Goal: Information Seeking & Learning: Compare options

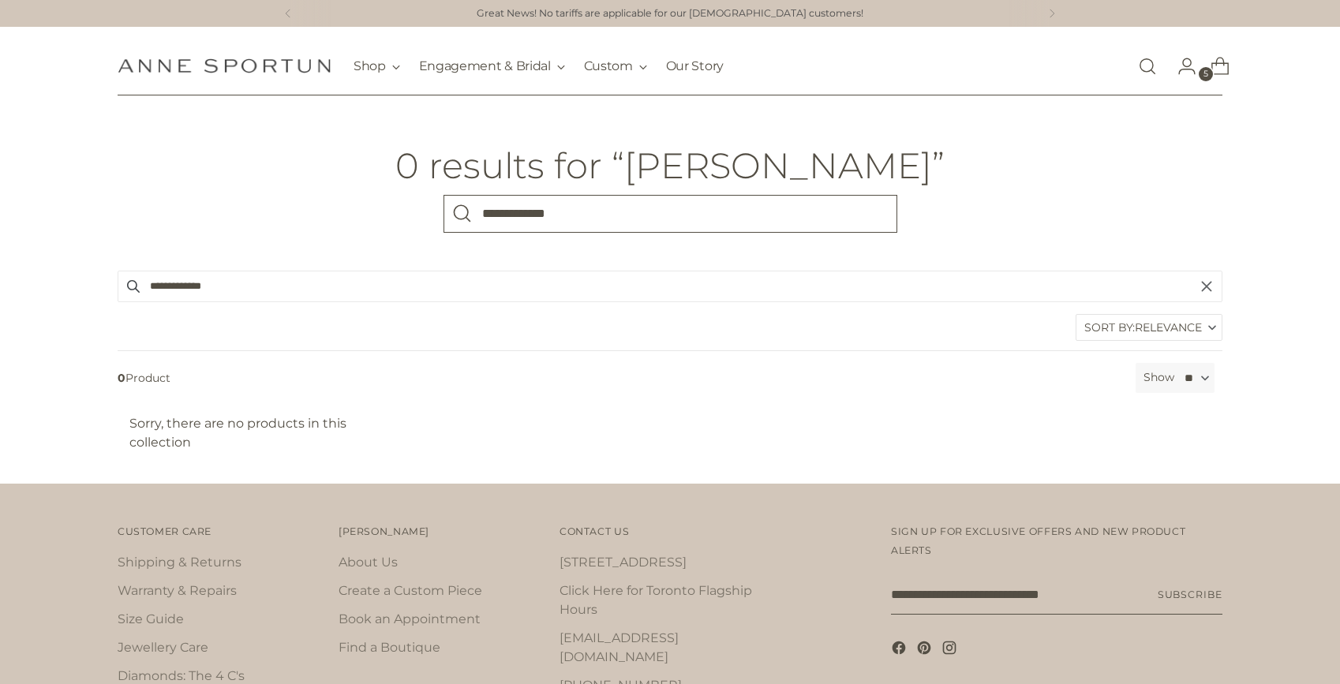
click at [507, 218] on input "**********" at bounding box center [670, 214] width 454 height 38
click at [496, 217] on input "*******" at bounding box center [670, 214] width 454 height 38
type input "******"
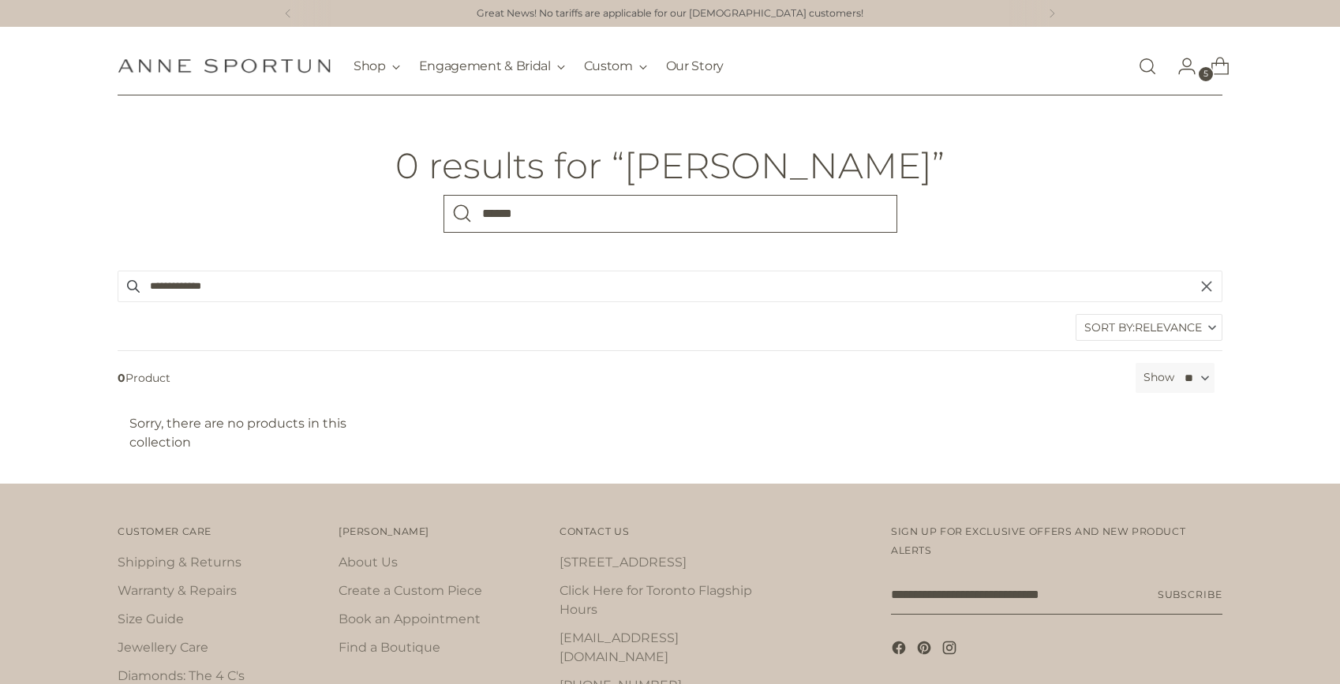
click at [443, 195] on button "Search" at bounding box center [462, 214] width 38 height 38
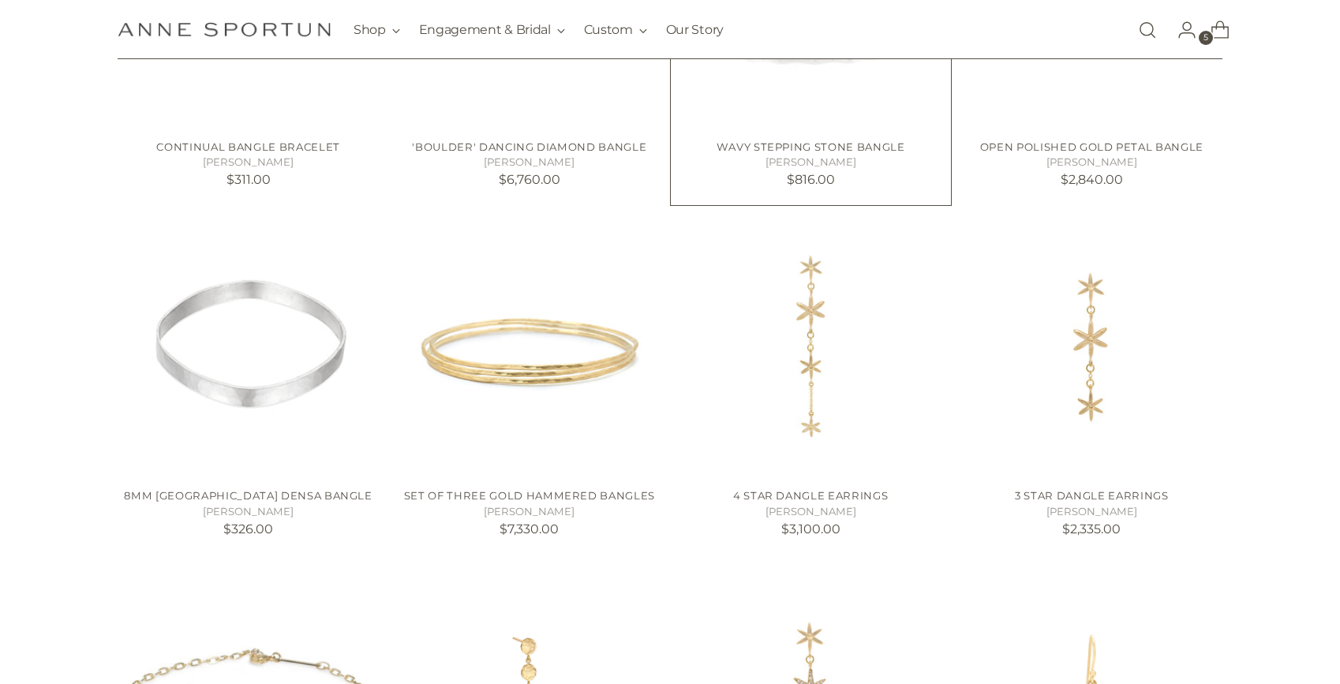
scroll to position [923, 0]
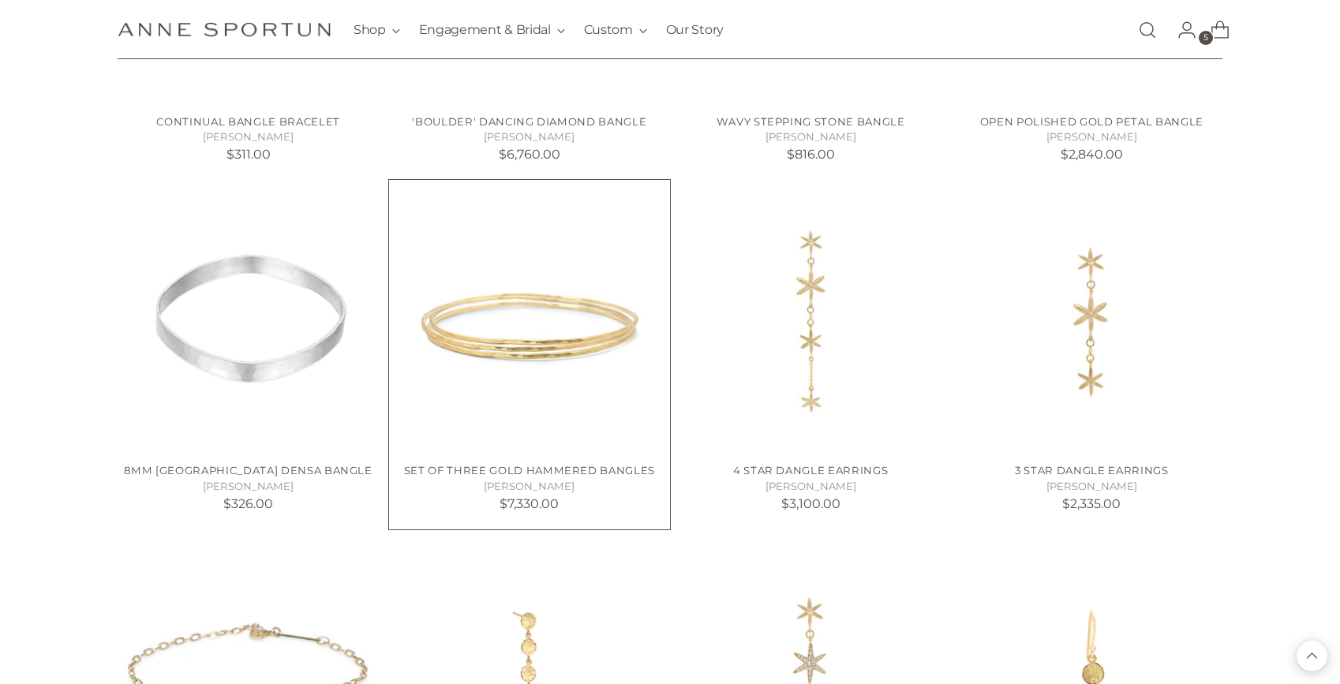
click at [0, 0] on img "Set of Three Gold Hammered Bangles" at bounding box center [0, 0] width 0 height 0
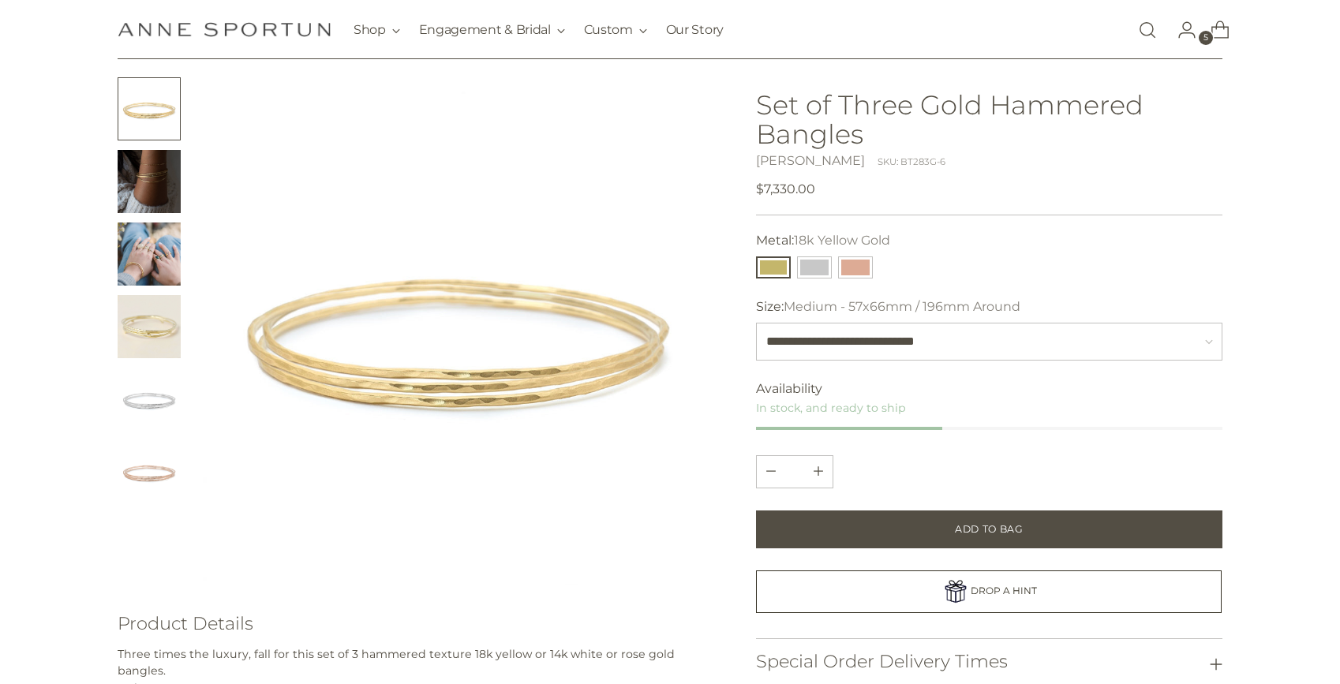
scroll to position [78, 0]
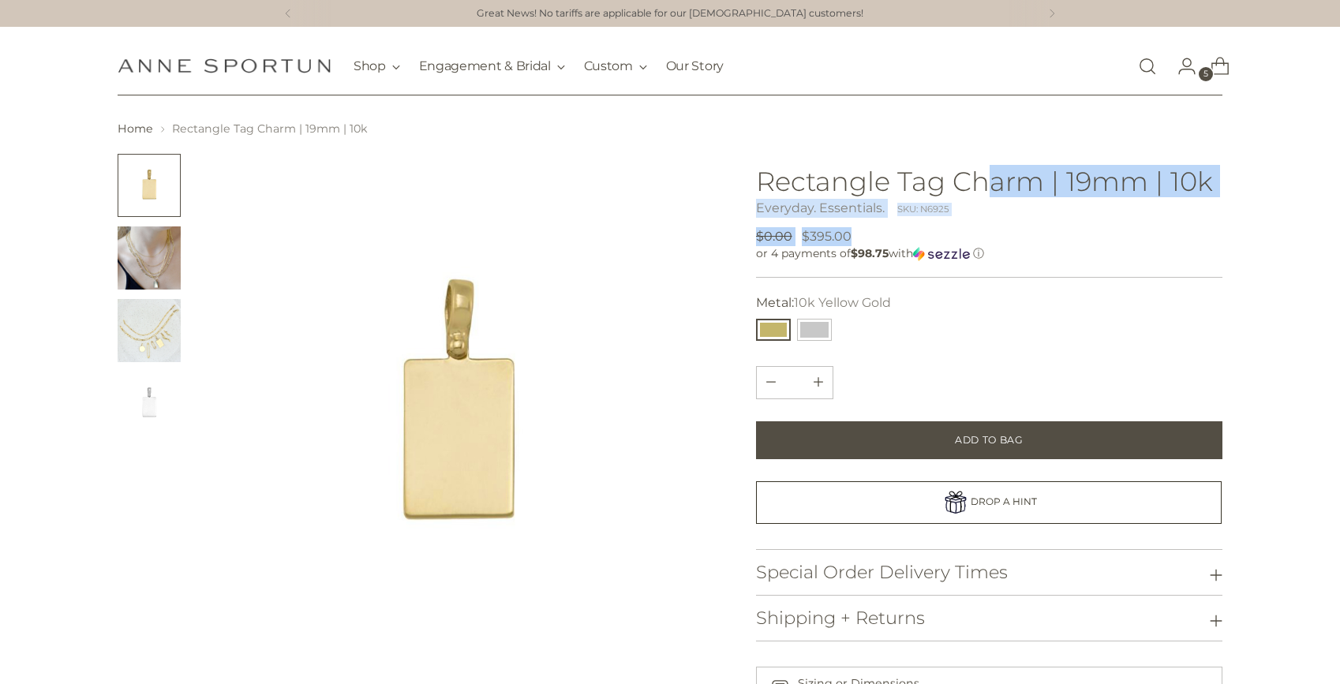
drag, startPoint x: 980, startPoint y: 237, endPoint x: 988, endPoint y: 168, distance: 69.1
click at [989, 168] on div "Rectangle Tag Charm | 19mm | 10k Everyday. Essentials. SKU: N6925 Regular price…" at bounding box center [989, 214] width 466 height 95
click at [988, 168] on h1 "Rectangle Tag Charm | 19mm | 10k" at bounding box center [989, 181] width 466 height 29
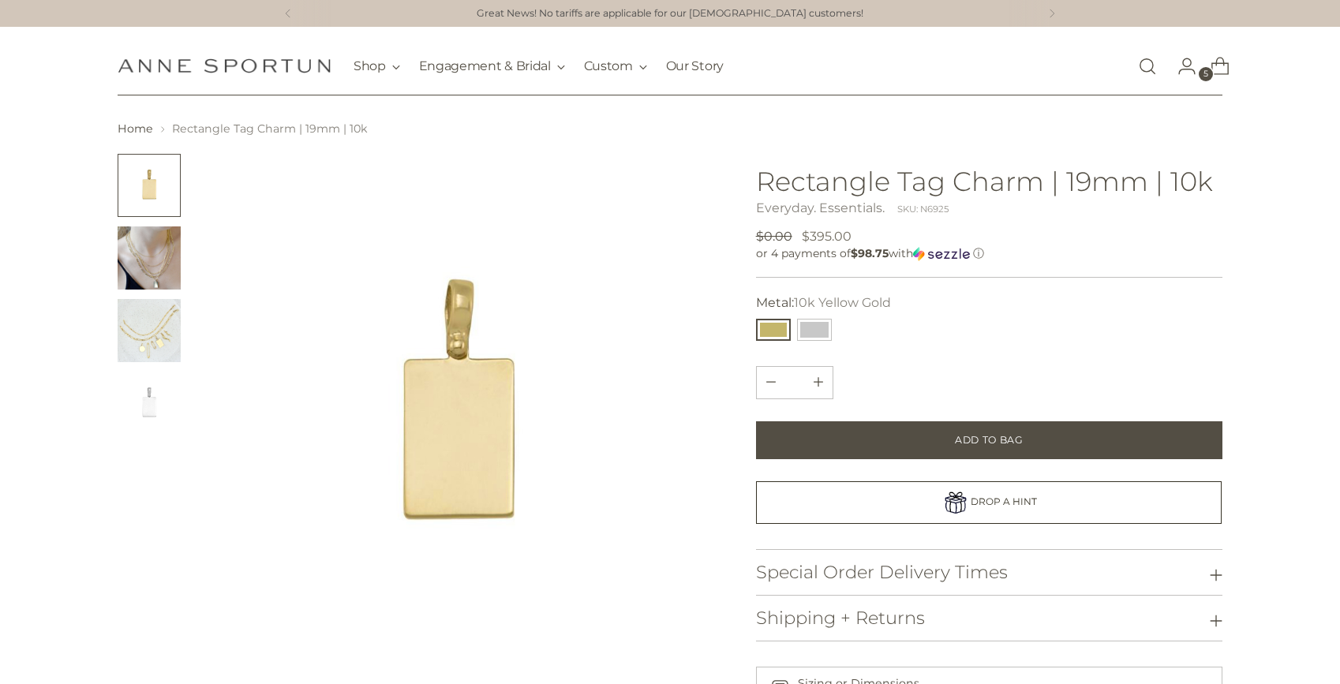
click at [130, 339] on img "Change image to image 3" at bounding box center [149, 330] width 63 height 63
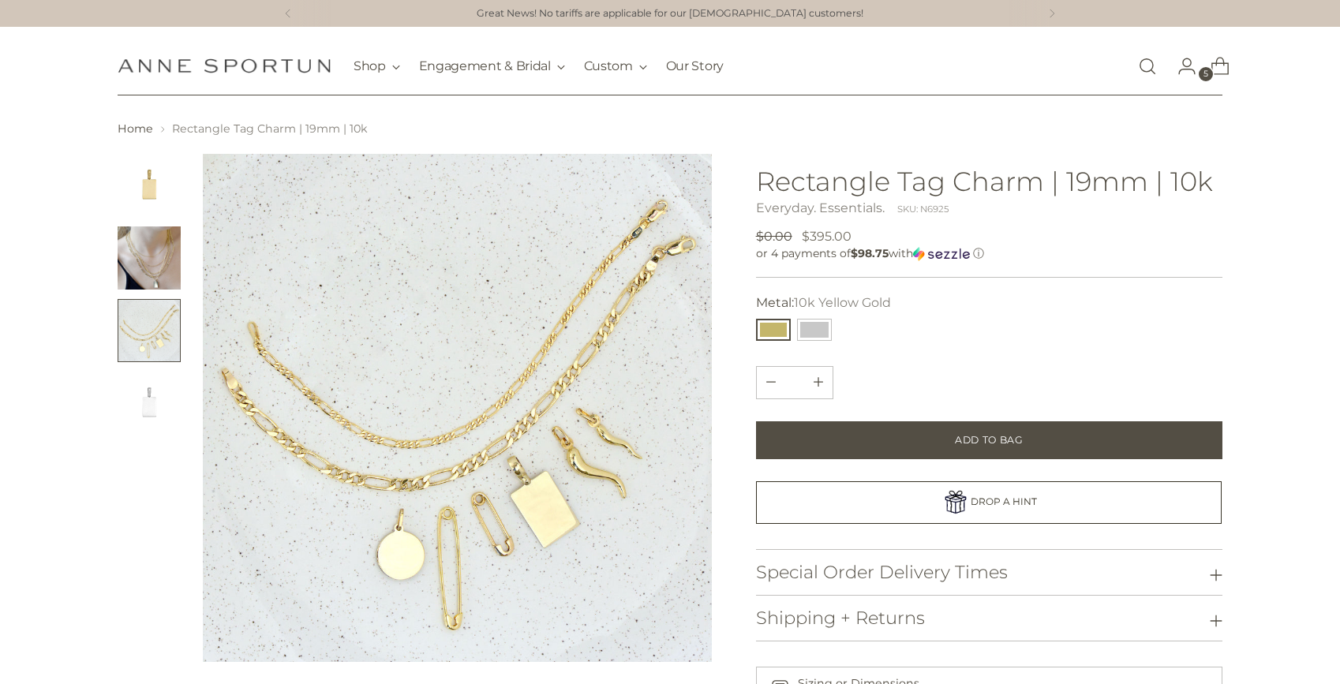
click at [140, 281] on img "Change image to image 2" at bounding box center [149, 257] width 63 height 63
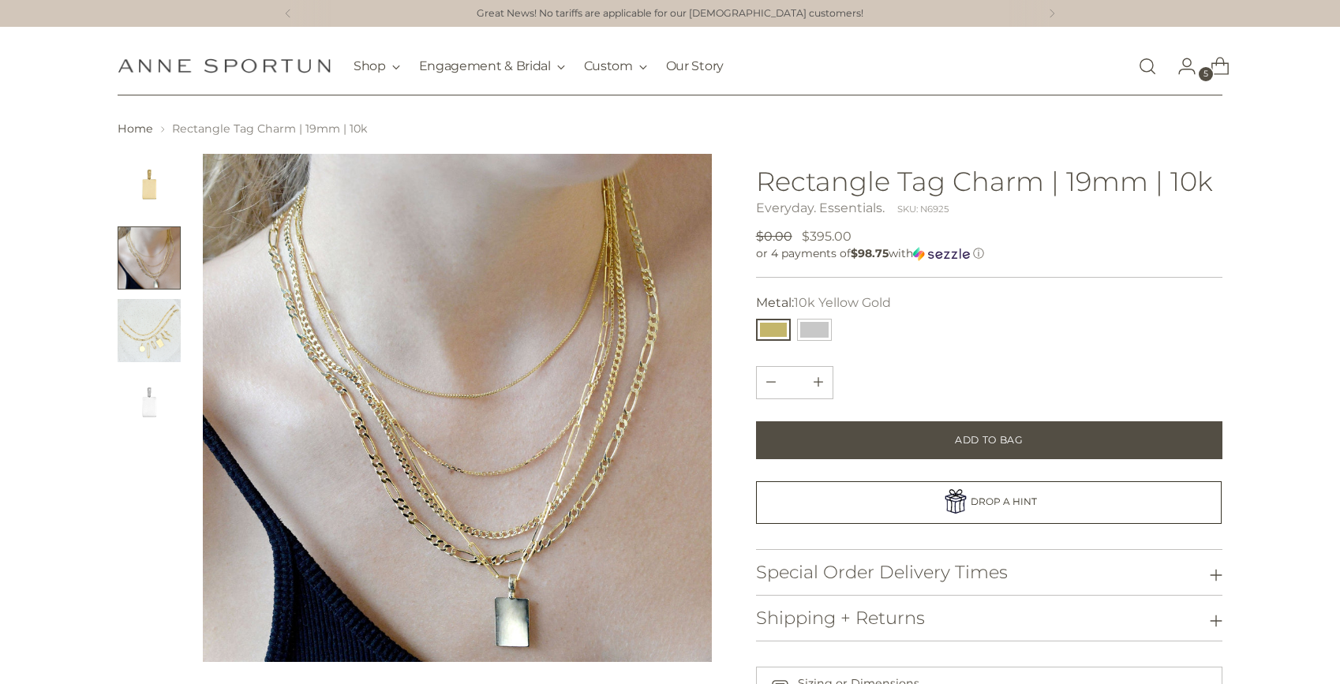
click at [156, 392] on img "Change image to image 4" at bounding box center [149, 403] width 63 height 63
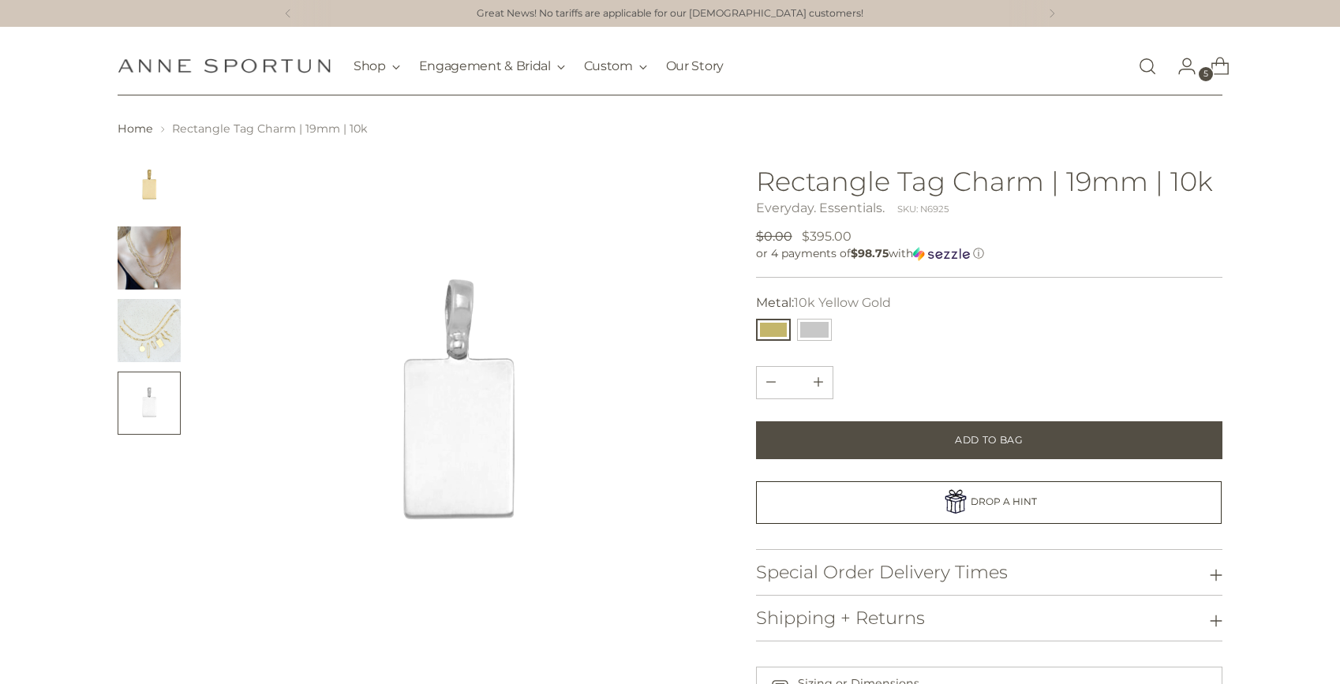
click at [133, 315] on img "Change image to image 3" at bounding box center [149, 330] width 63 height 63
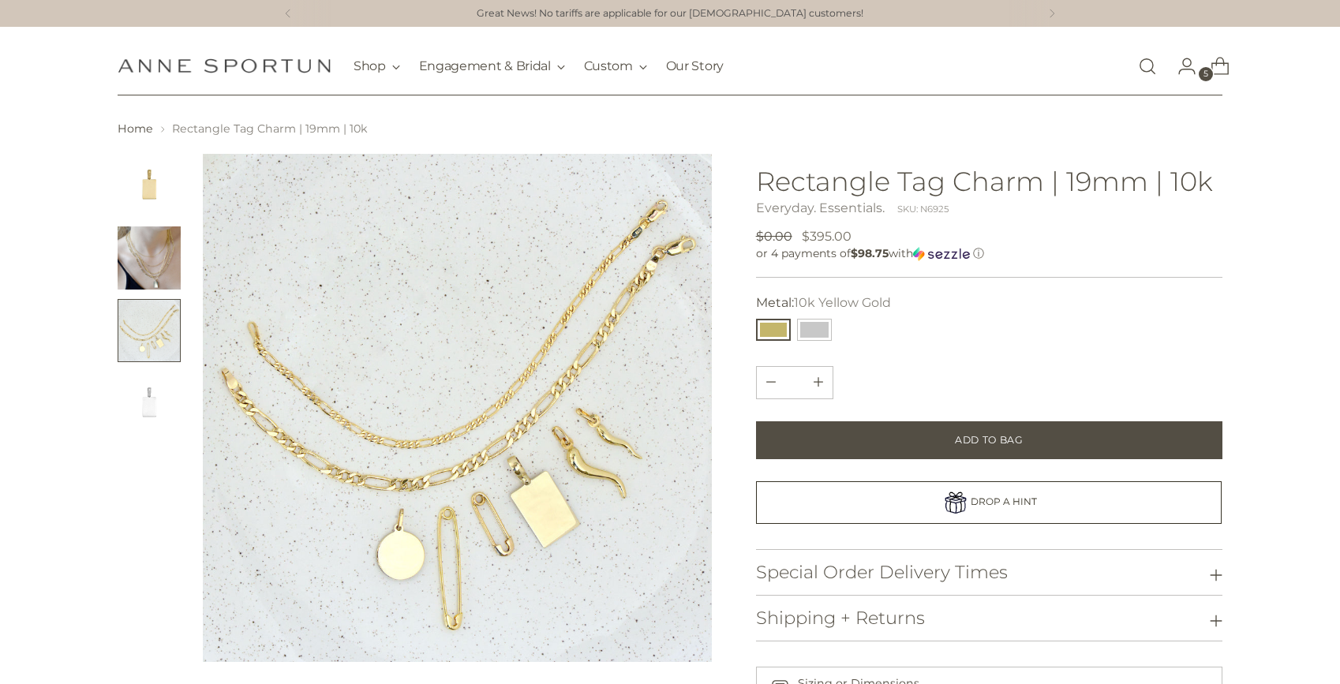
click at [135, 260] on img "Change image to image 2" at bounding box center [149, 257] width 63 height 63
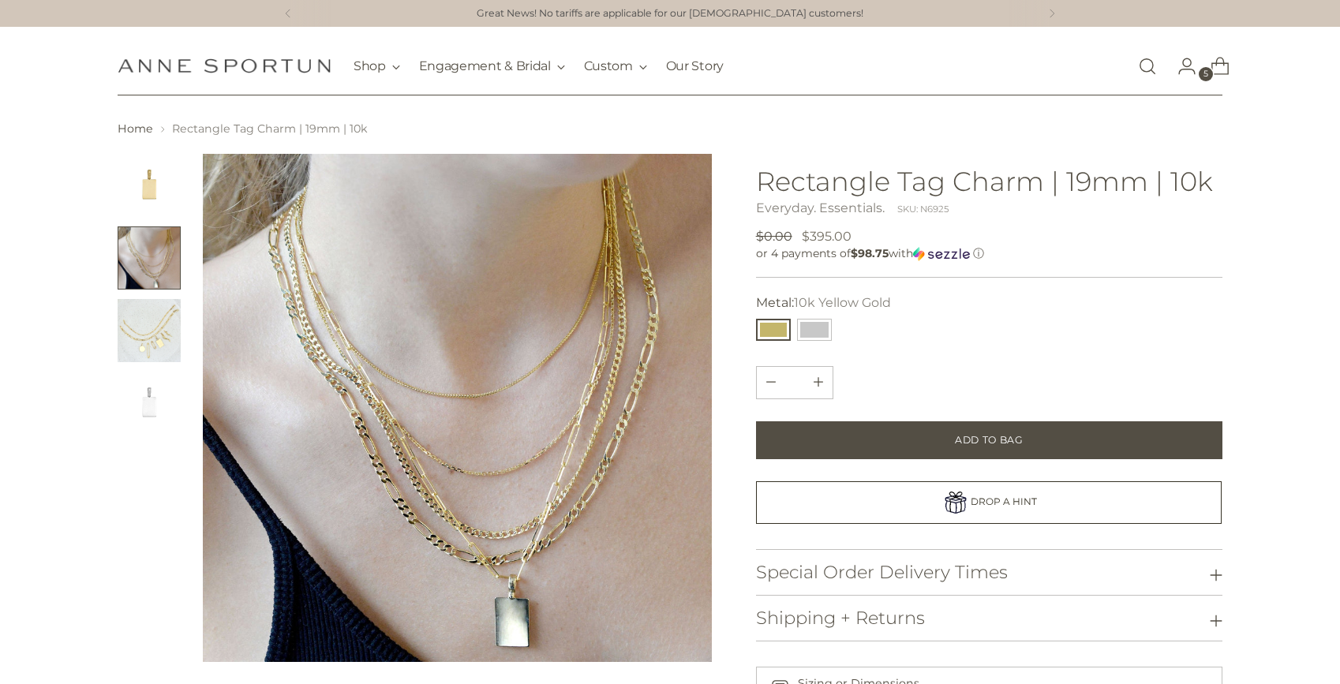
click at [138, 207] on img "Change image to image 1" at bounding box center [149, 185] width 63 height 63
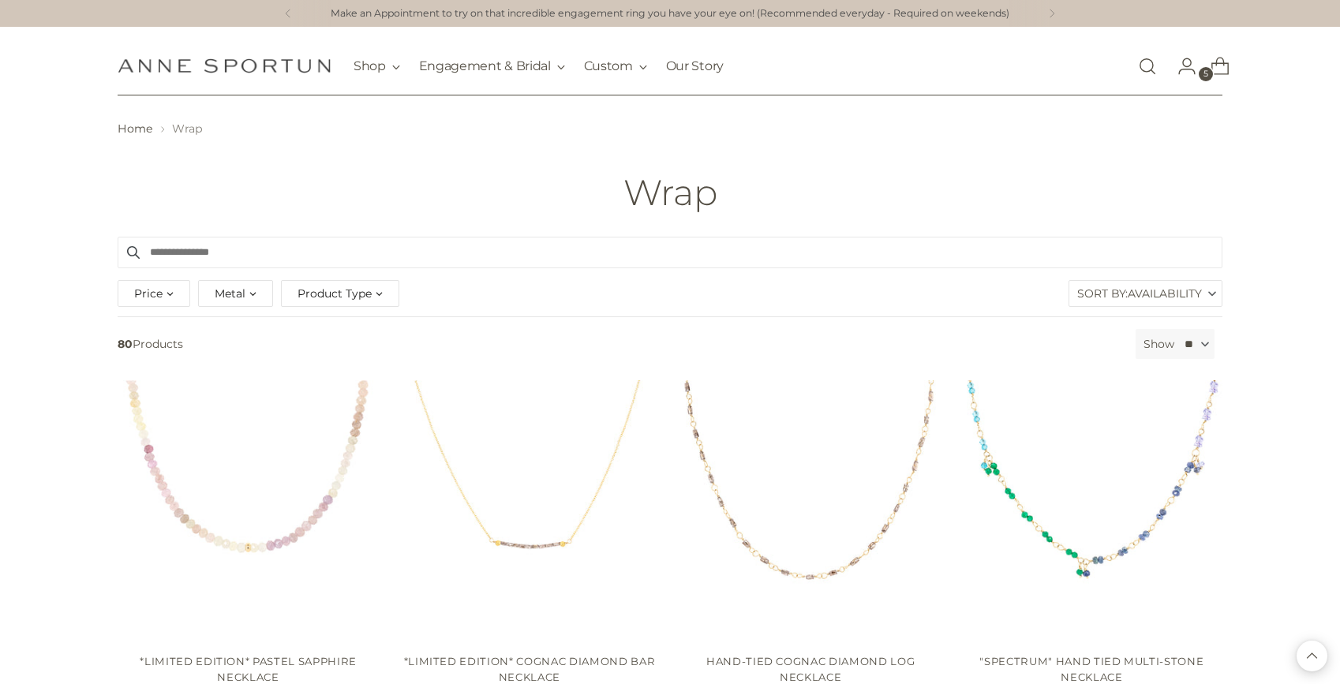
scroll to position [3534, 0]
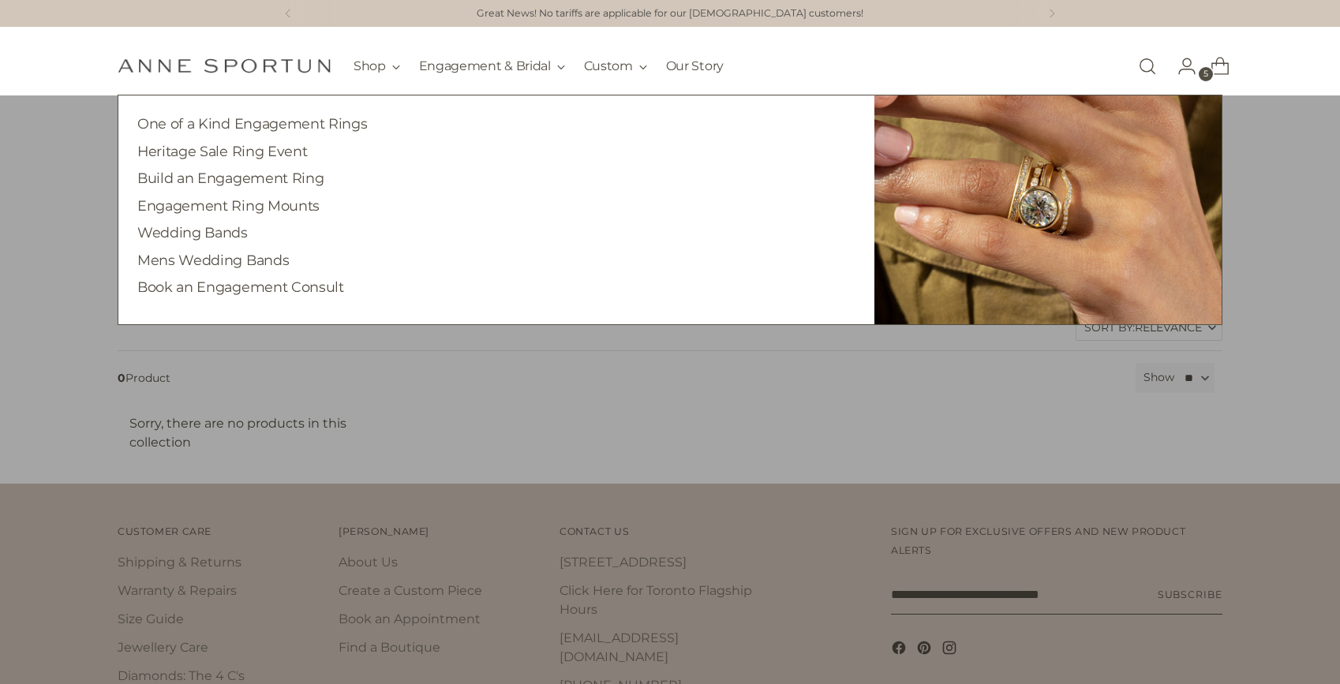
click at [374, 130] on h4 "One of a Kind Engagement Rings" at bounding box center [496, 124] width 718 height 20
click at [343, 129] on link "One of a Kind Engagement Rings" at bounding box center [252, 123] width 230 height 17
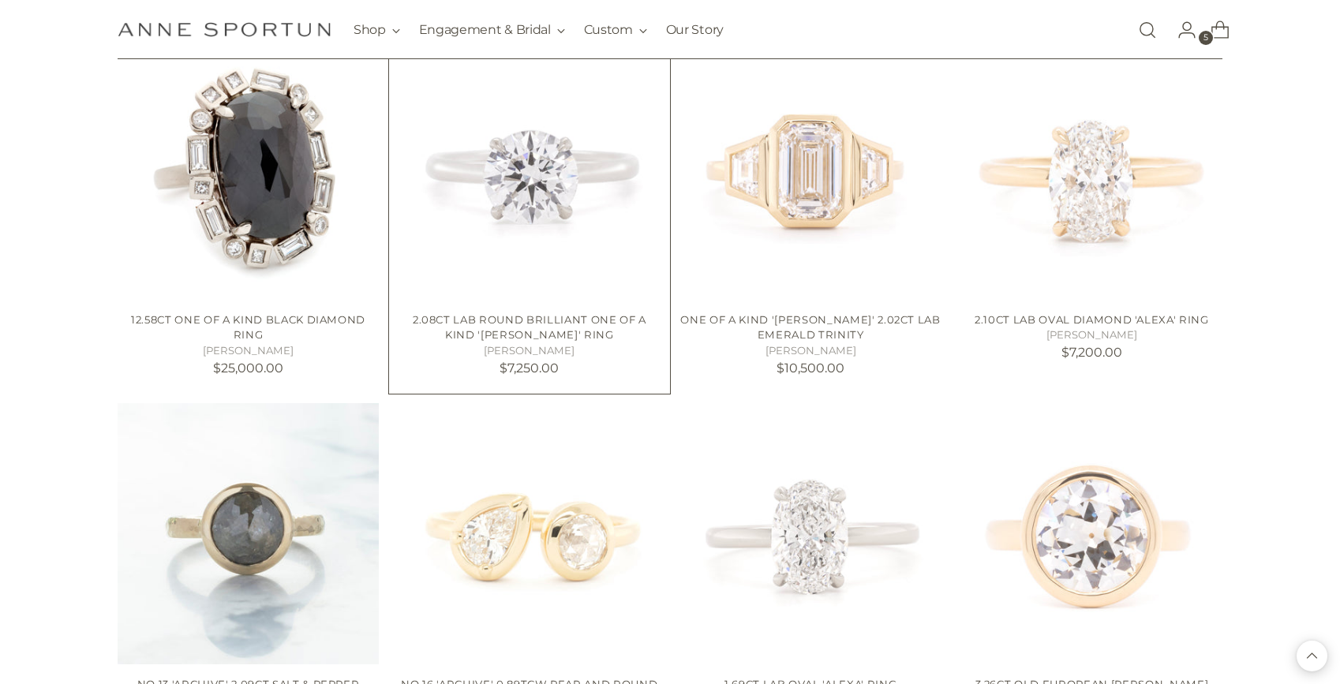
scroll to position [1840, 0]
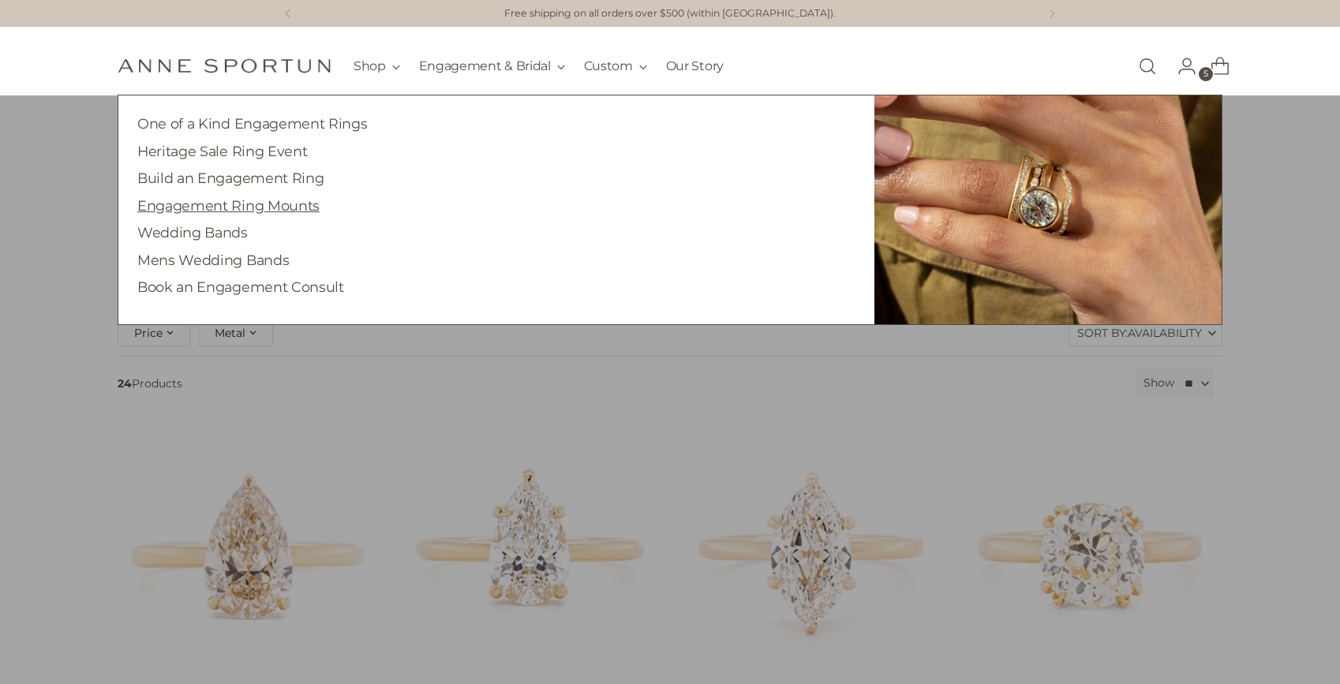
click at [286, 206] on link "Engagement Ring Mounts" at bounding box center [228, 205] width 182 height 17
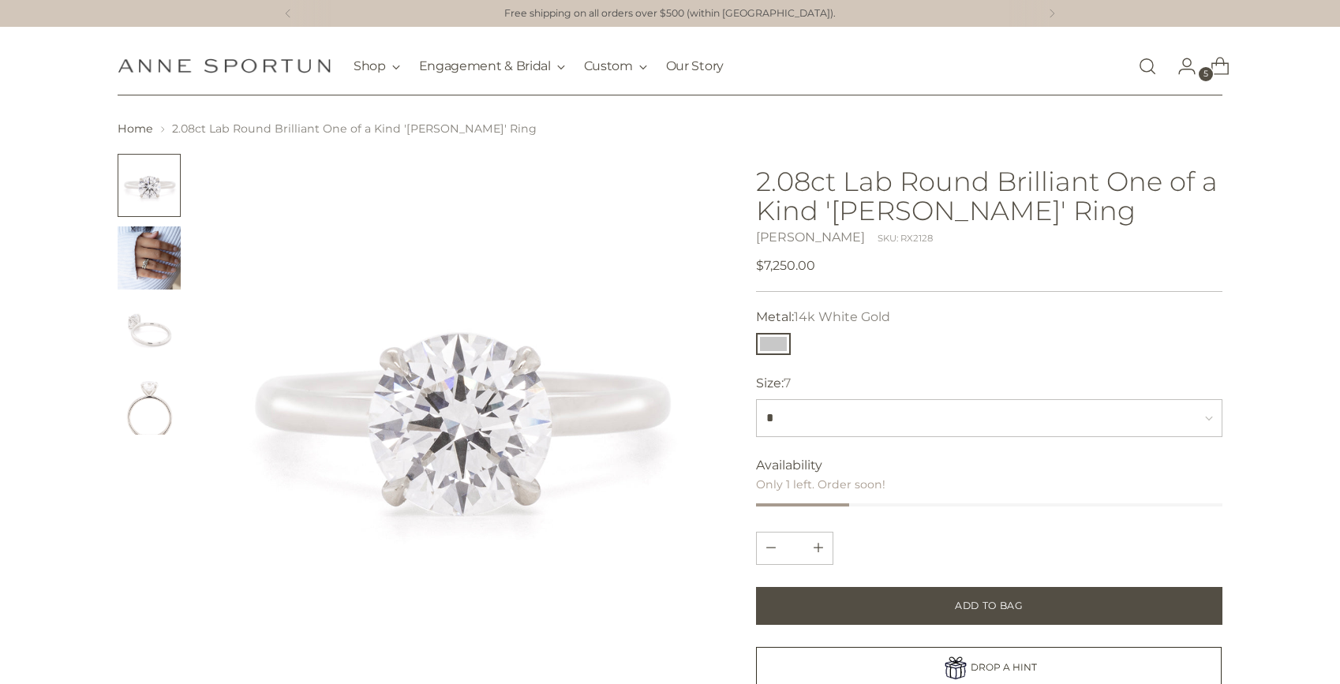
click at [831, 205] on h1 "2.08ct Lab Round Brilliant One of a Kind '[PERSON_NAME]' Ring" at bounding box center [989, 196] width 466 height 58
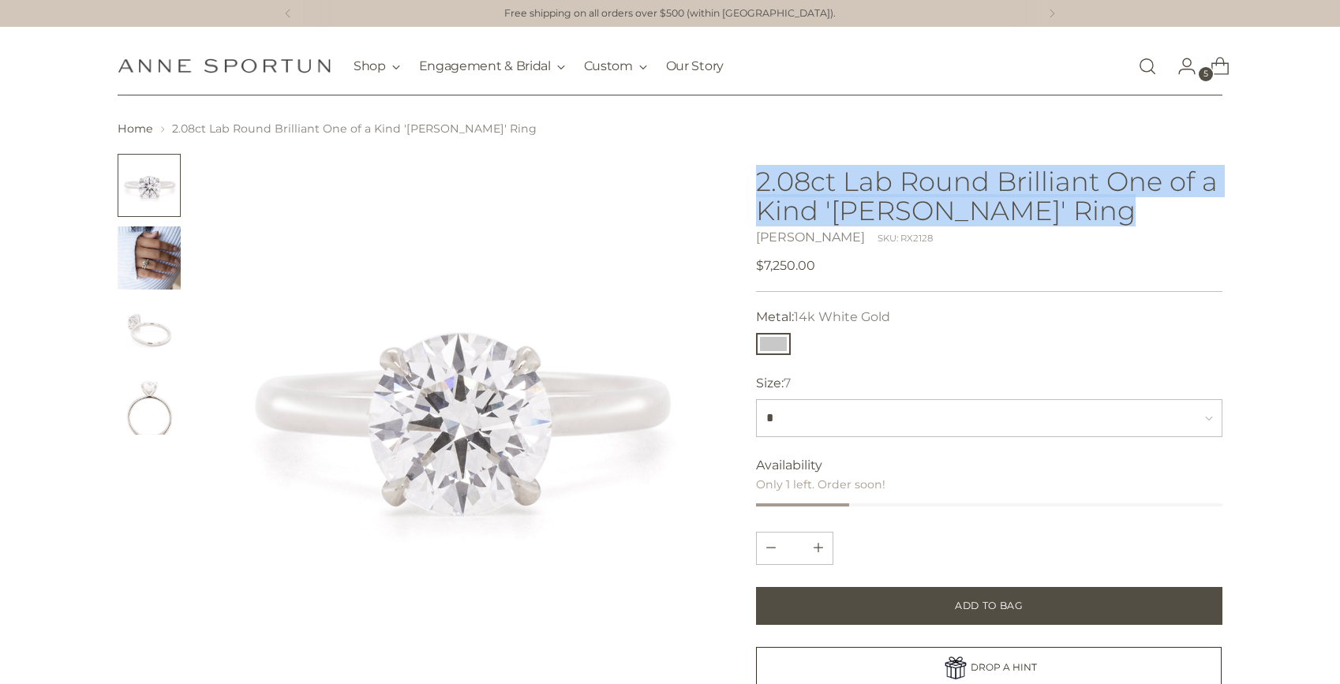
click at [831, 205] on h1 "2.08ct Lab Round Brilliant One of a Kind '[PERSON_NAME]' Ring" at bounding box center [989, 196] width 466 height 58
copy h1 "2.08ct Lab Round Brilliant One of a Kind '[PERSON_NAME]' Ring"
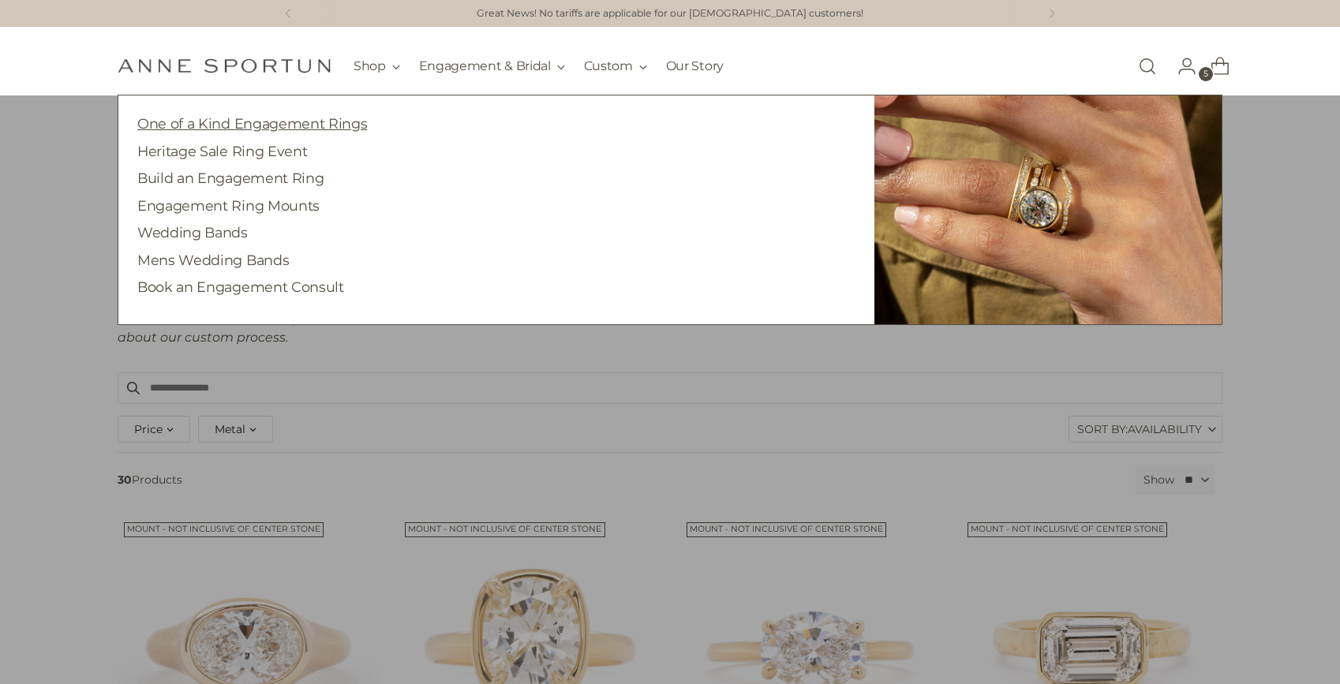
click at [285, 130] on link "One of a Kind Engagement Rings" at bounding box center [252, 123] width 230 height 17
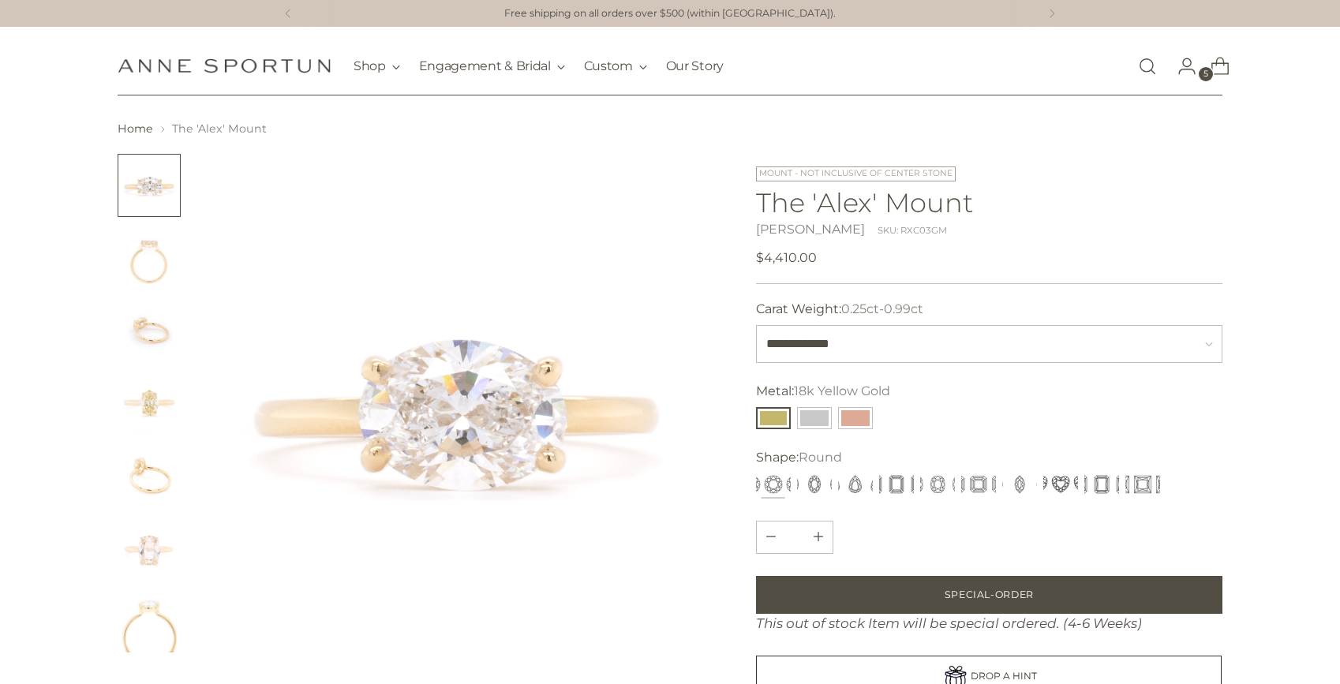
click at [848, 182] on div "Mount - Not inclusive of center stone The 'Alex' Mount [PERSON_NAME] SKU: RXC03…" at bounding box center [989, 217] width 466 height 101
click at [906, 209] on h1 "The 'Alex' Mount" at bounding box center [989, 202] width 466 height 29
copy h1 "The 'Alex' Mount"
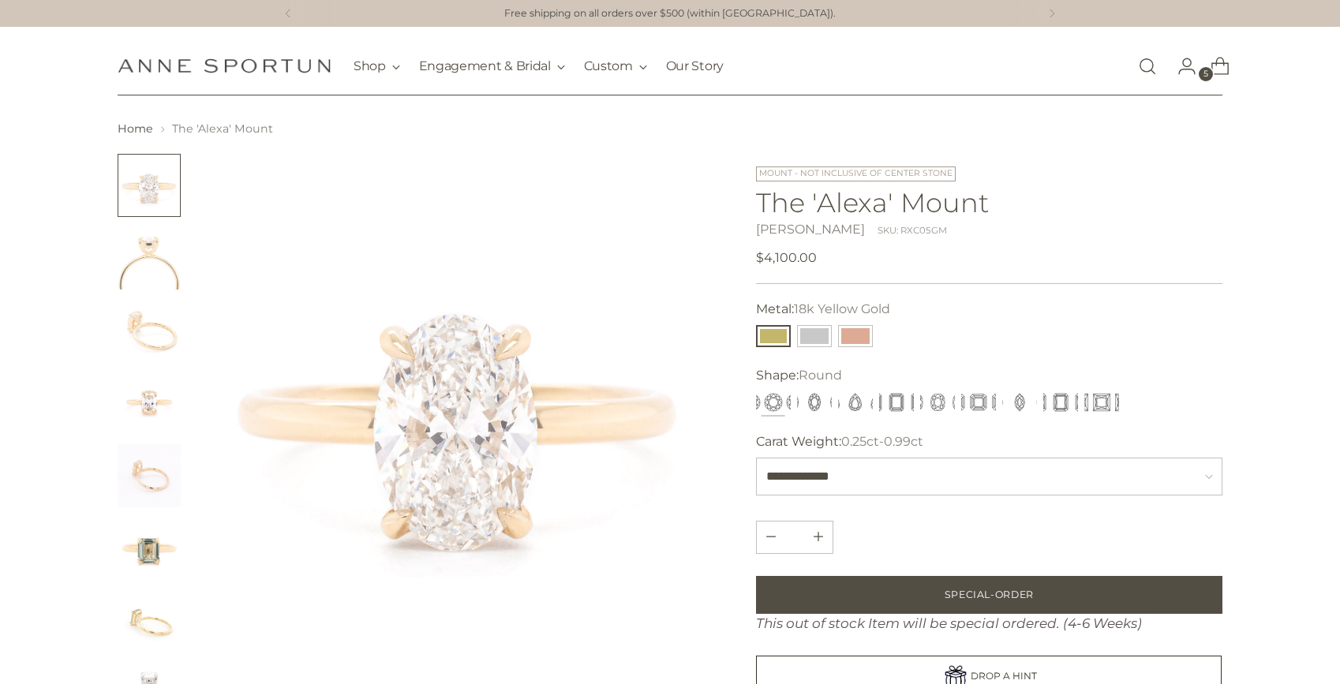
click at [945, 208] on h1 "The 'Alexa' Mount" at bounding box center [989, 202] width 466 height 29
copy h1 "The 'Alexa' Mount"
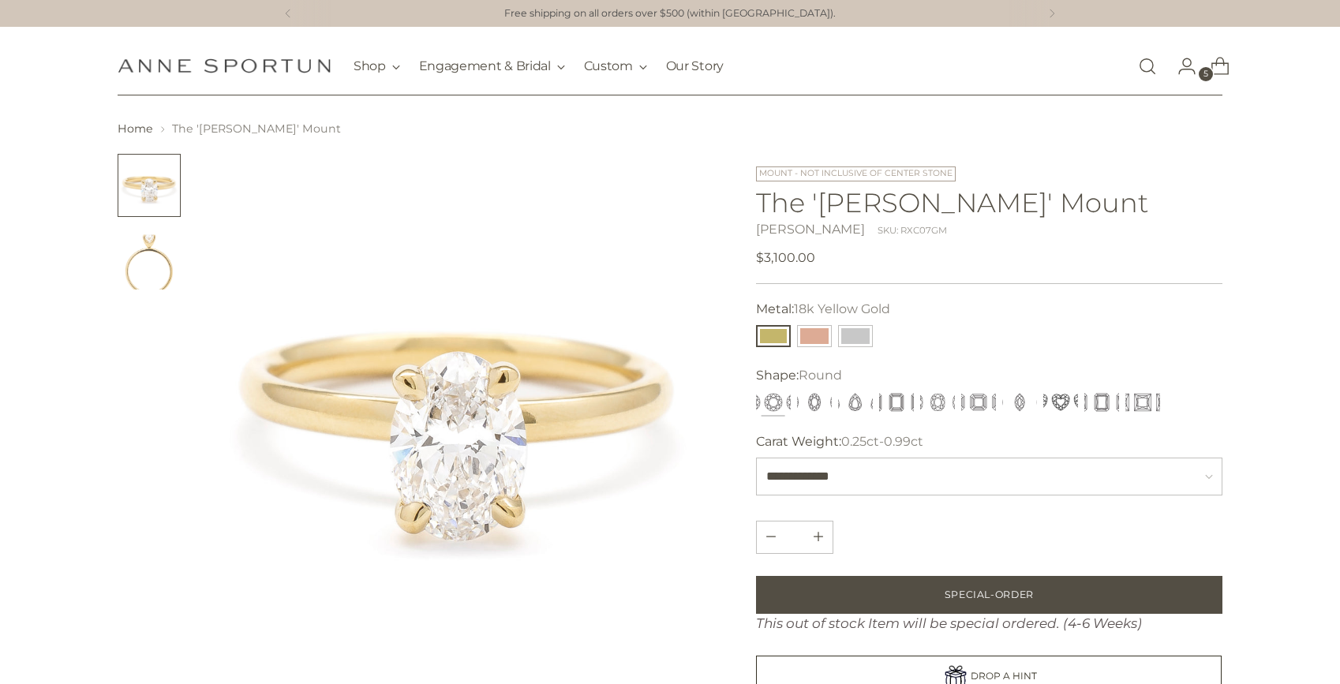
click at [971, 202] on h1 "The 'Annie' Mount" at bounding box center [989, 202] width 466 height 29
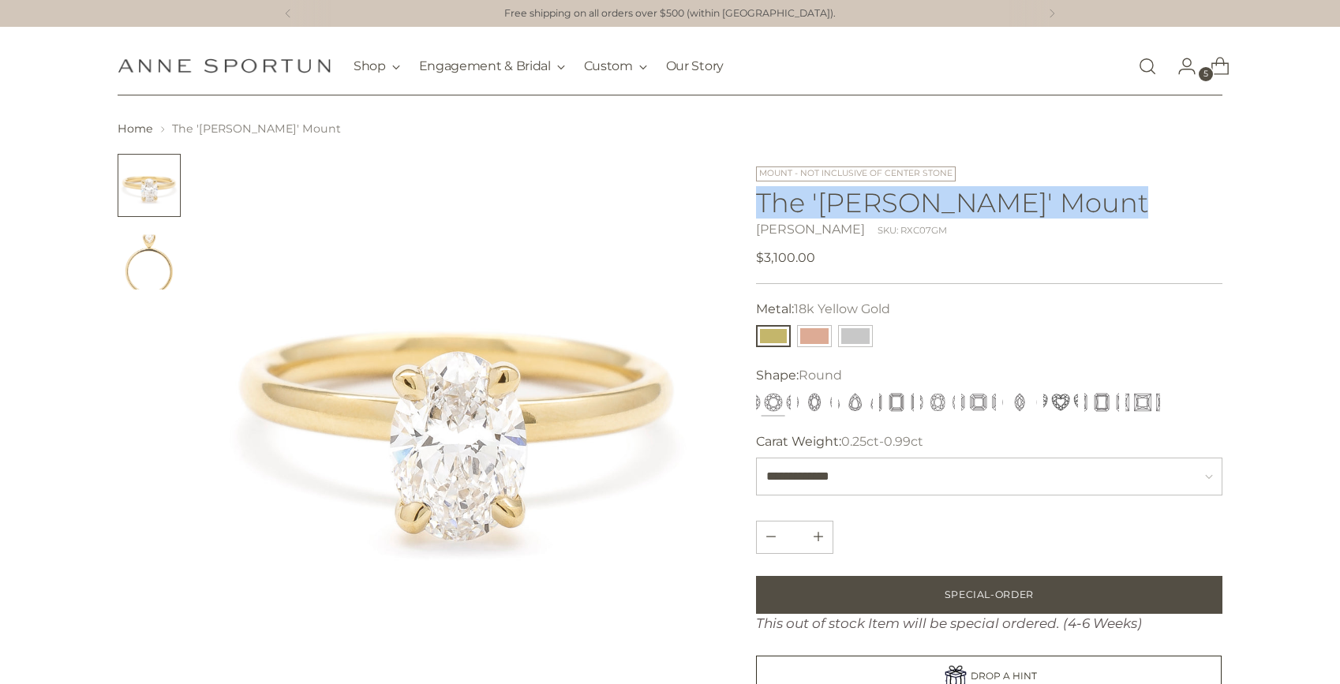
click at [971, 202] on h1 "The 'Annie' Mount" at bounding box center [989, 202] width 466 height 29
copy h1 "The 'Annie' Mount"
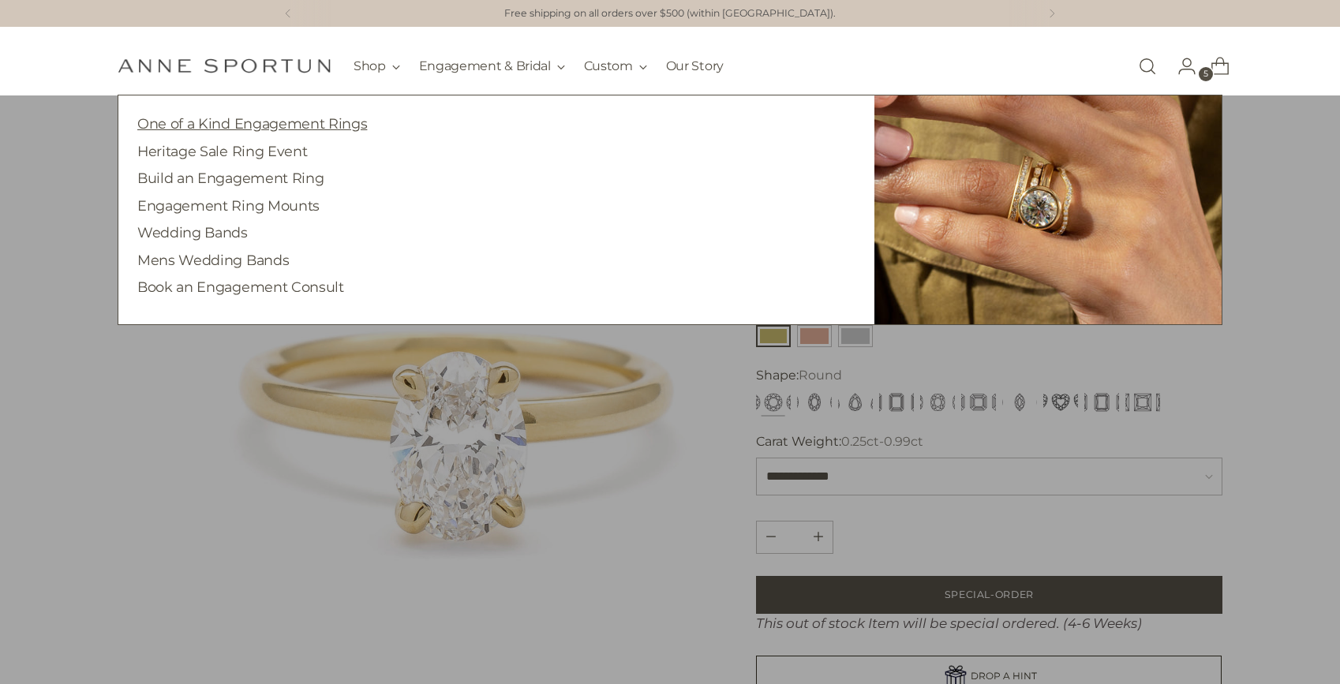
click at [322, 125] on link "One of a Kind Engagement Rings" at bounding box center [252, 123] width 230 height 17
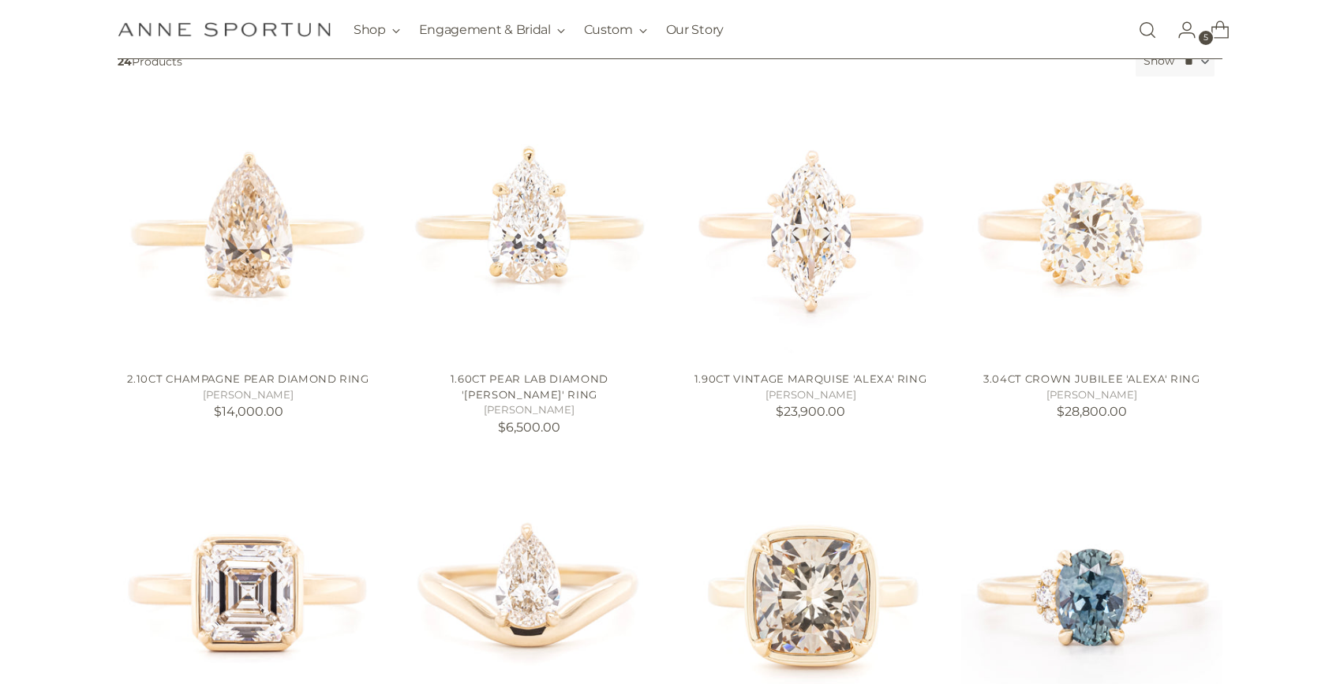
scroll to position [361, 0]
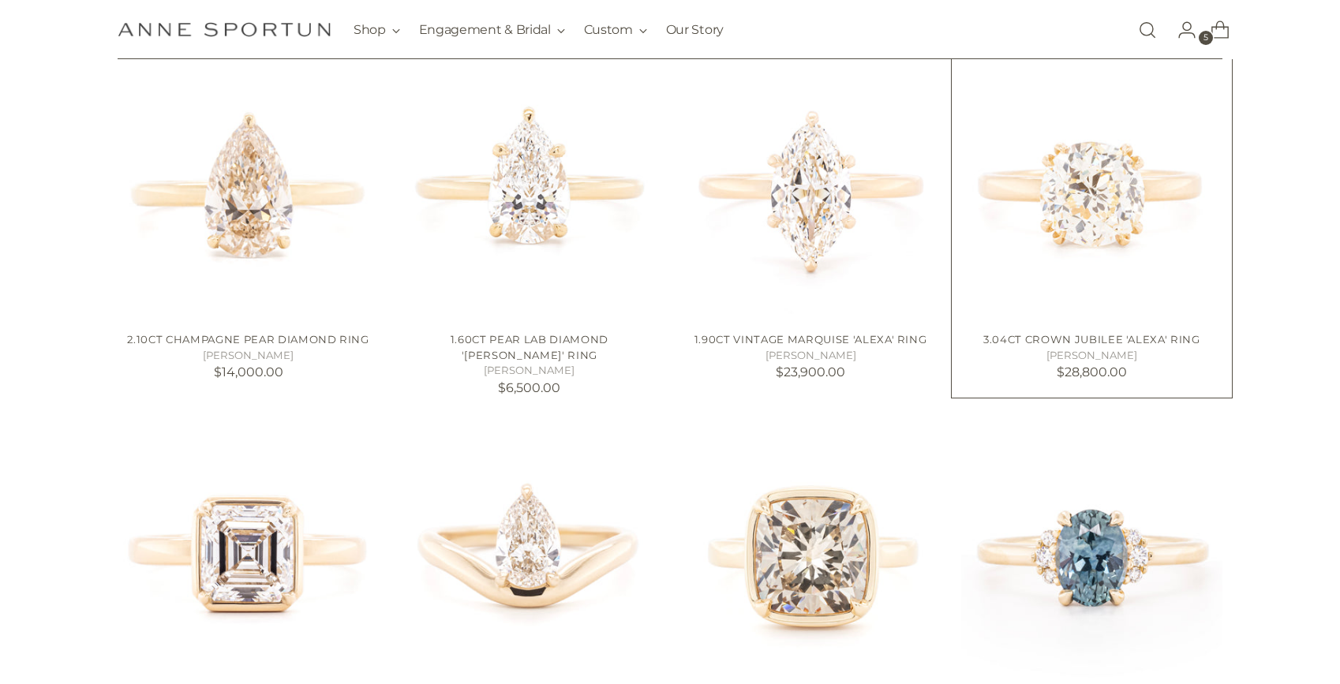
click at [0, 0] on img "3.04ct Crown Jubilee 'Alexa' Ring" at bounding box center [0, 0] width 0 height 0
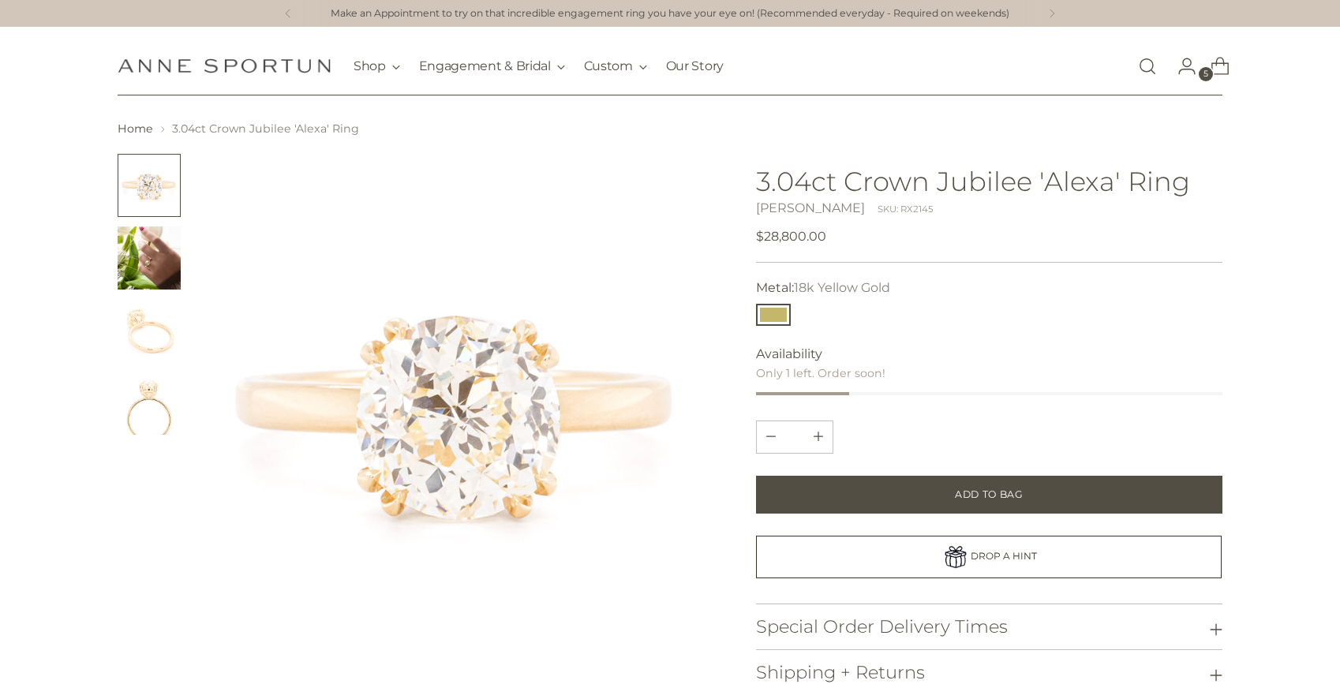
click at [924, 182] on h1 "3.04ct Crown Jubilee 'Alexa' Ring" at bounding box center [989, 181] width 466 height 29
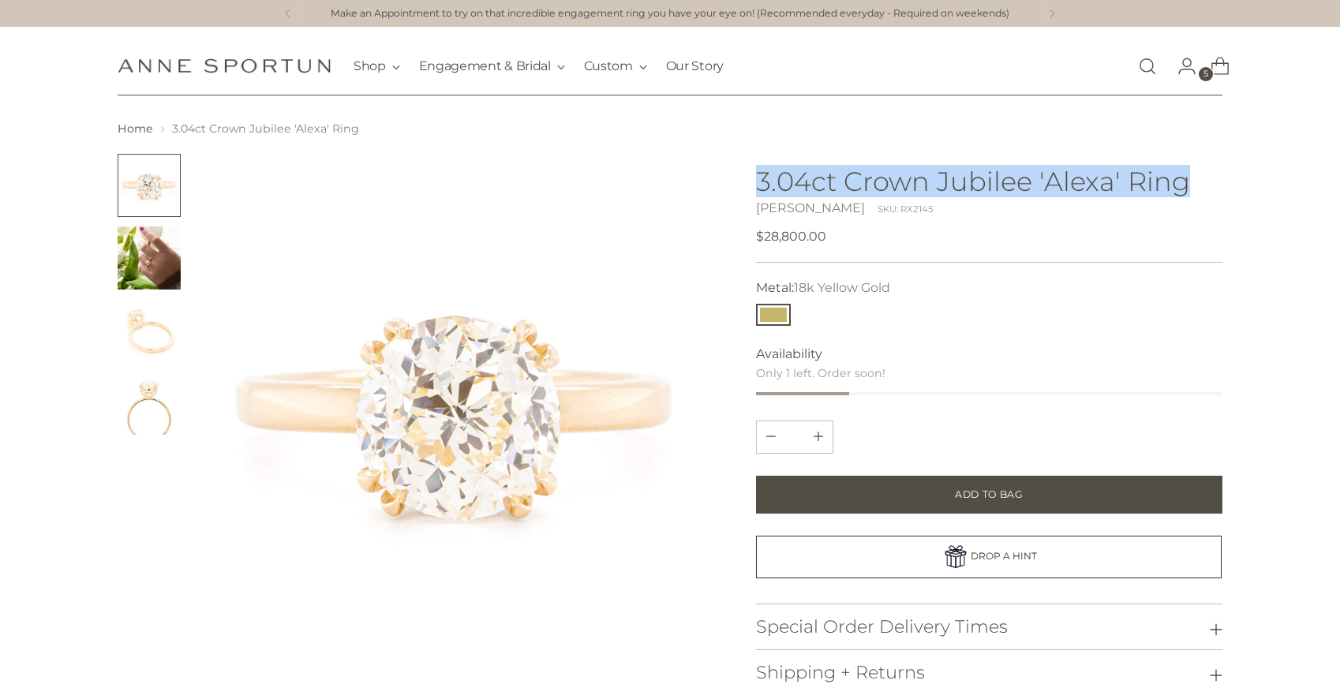
click at [924, 182] on h1 "3.04ct Crown Jubilee 'Alexa' Ring" at bounding box center [989, 181] width 466 height 29
copy h1 "3.04ct Crown Jubilee 'Alexa' Ring"
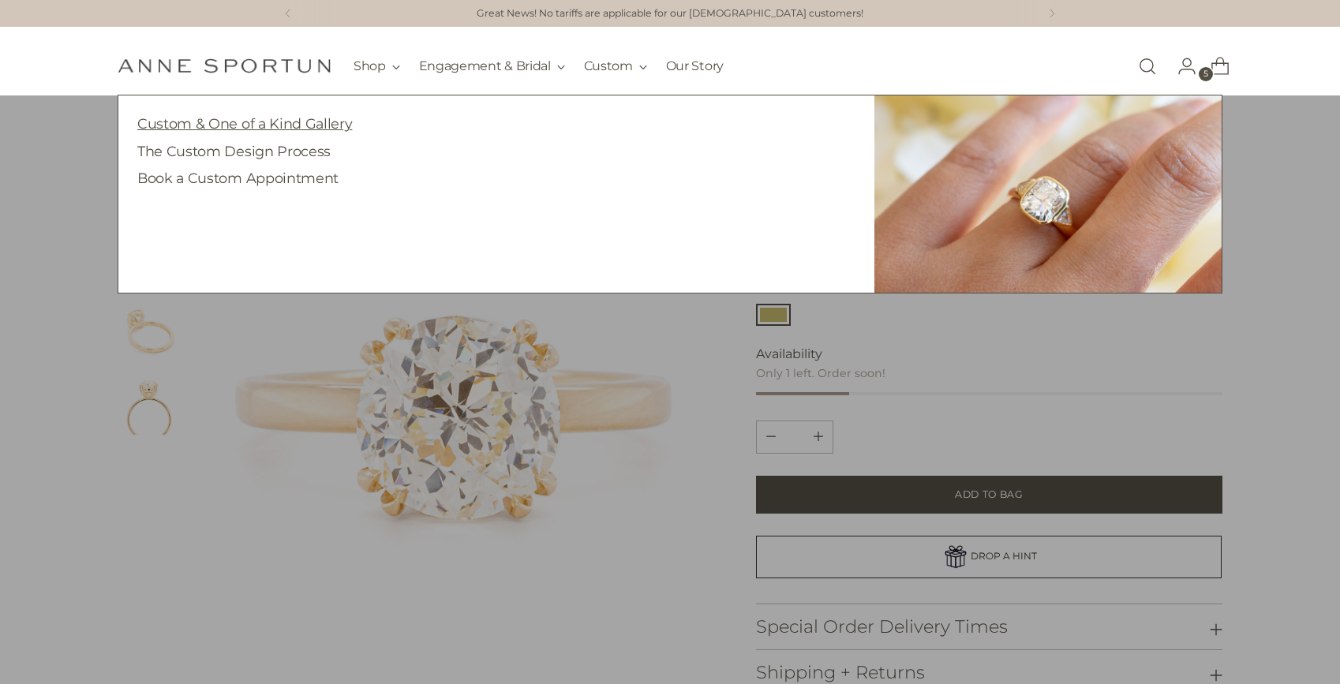
click at [305, 129] on link "Custom & One of a Kind Gallery" at bounding box center [244, 123] width 215 height 17
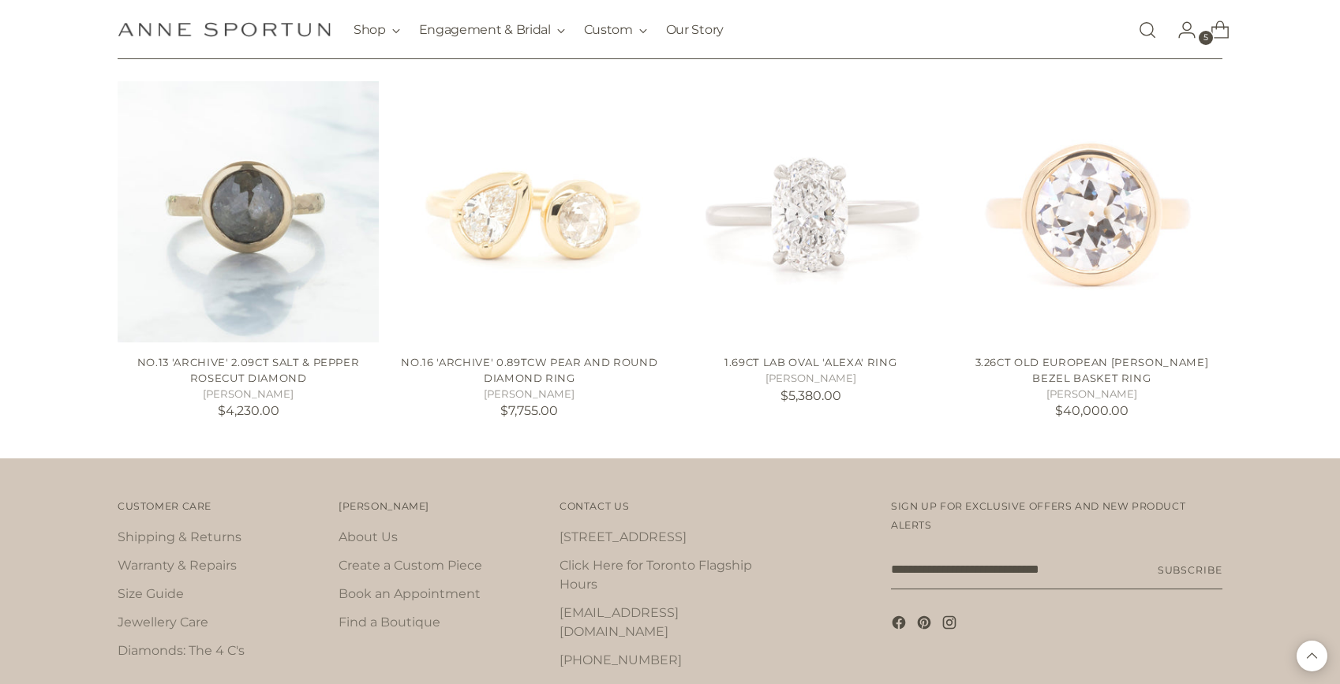
scroll to position [2229, 0]
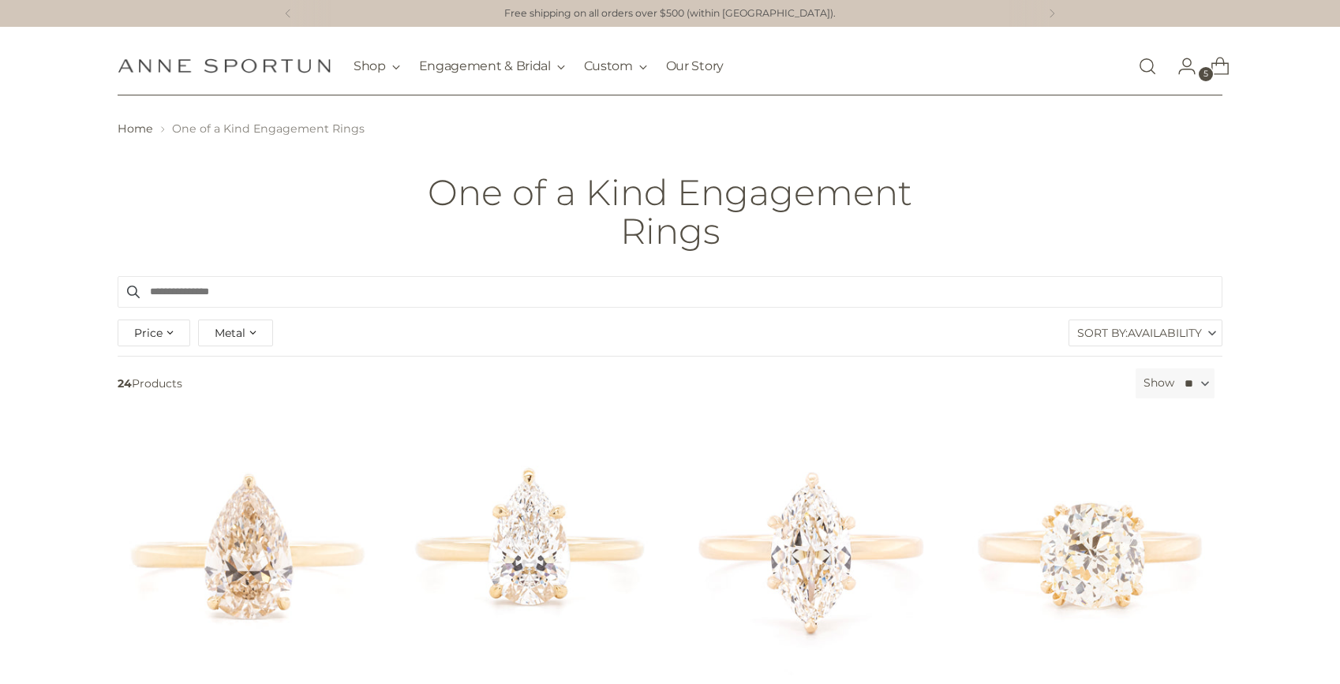
click at [1146, 58] on link "Open search modal" at bounding box center [1148, 67] width 32 height 32
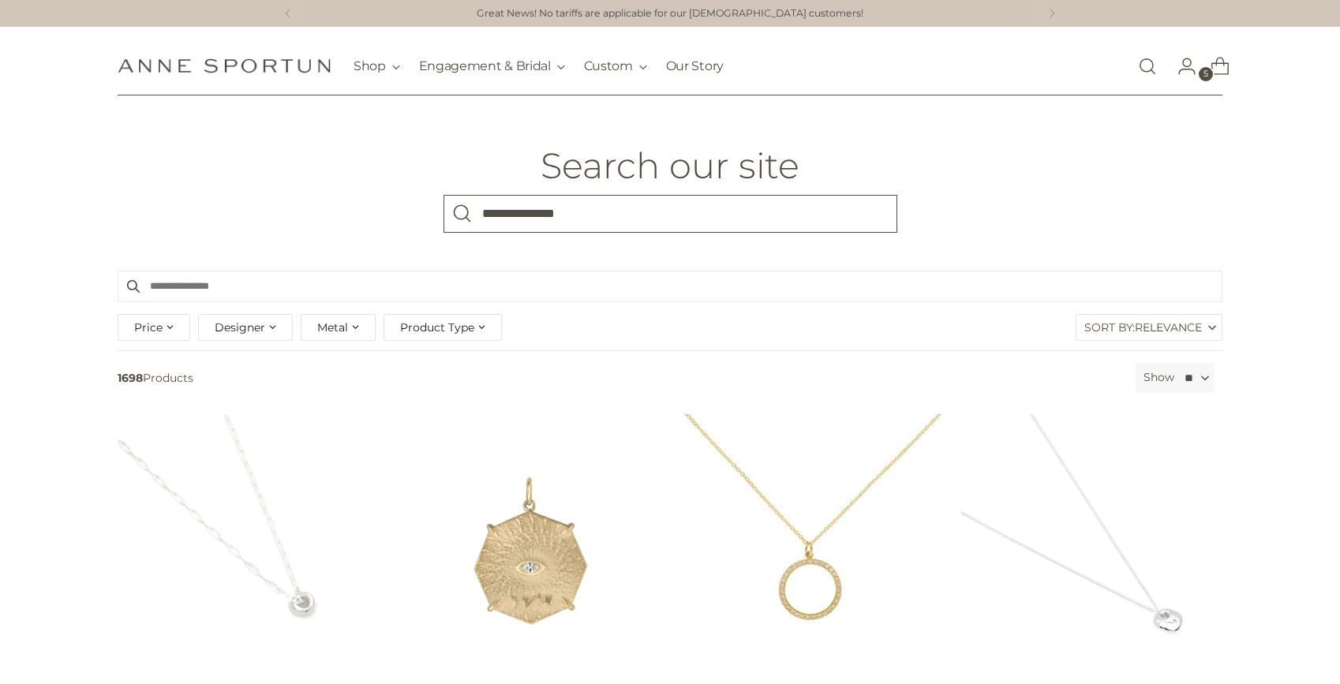
type input "**********"
click at [443, 195] on button "Search" at bounding box center [462, 214] width 38 height 38
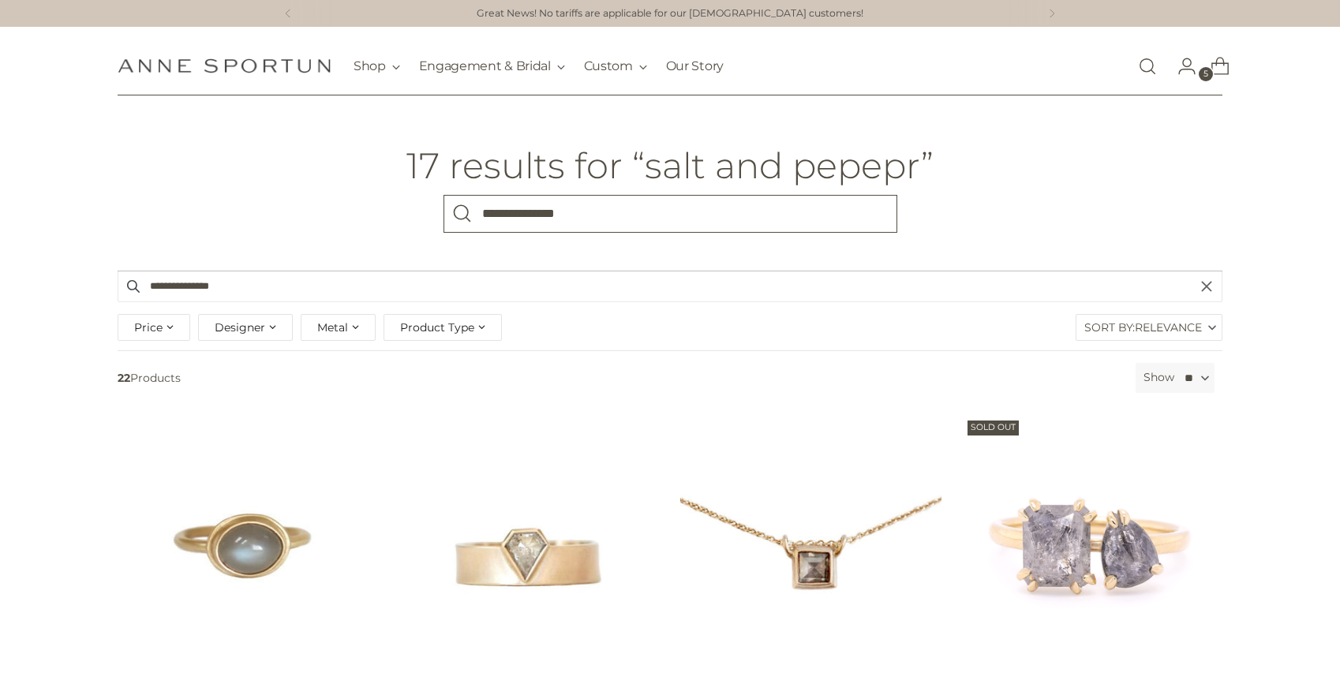
click at [567, 217] on input "**********" at bounding box center [670, 214] width 454 height 38
type input "**********"
click at [443, 195] on button "Search" at bounding box center [462, 214] width 38 height 38
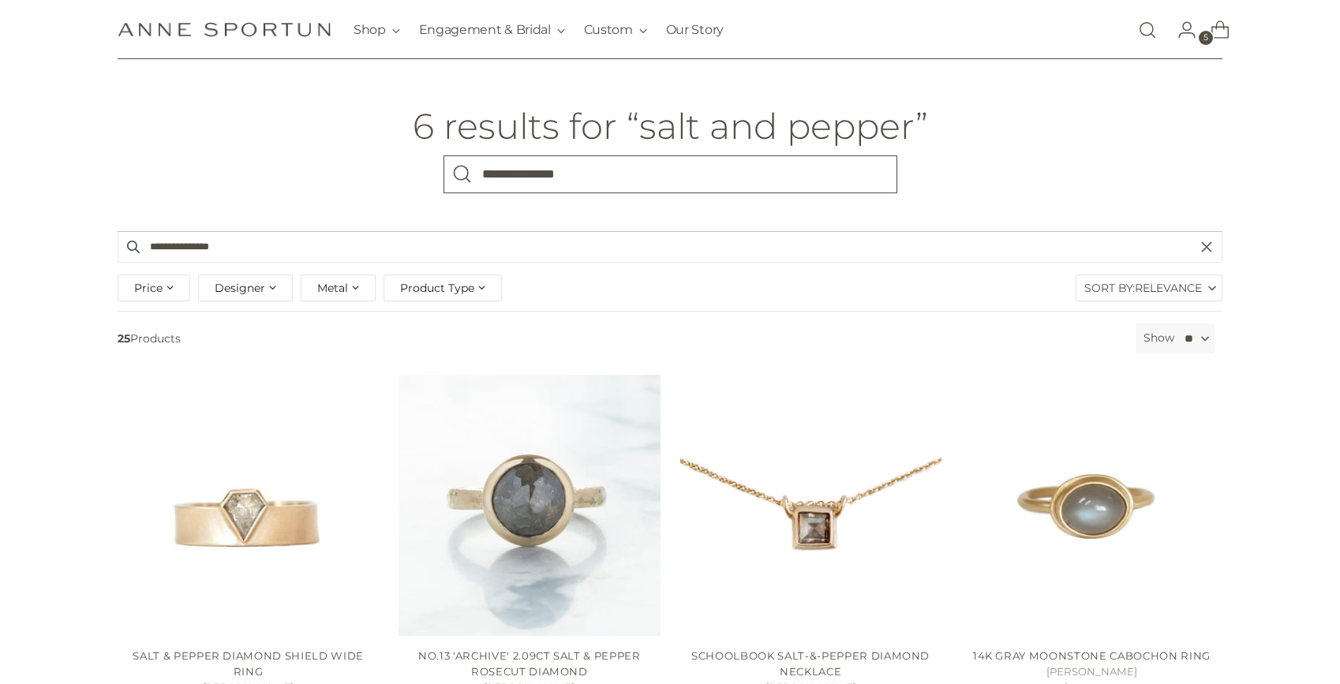
scroll to position [39, 0]
